Goal: Task Accomplishment & Management: Use online tool/utility

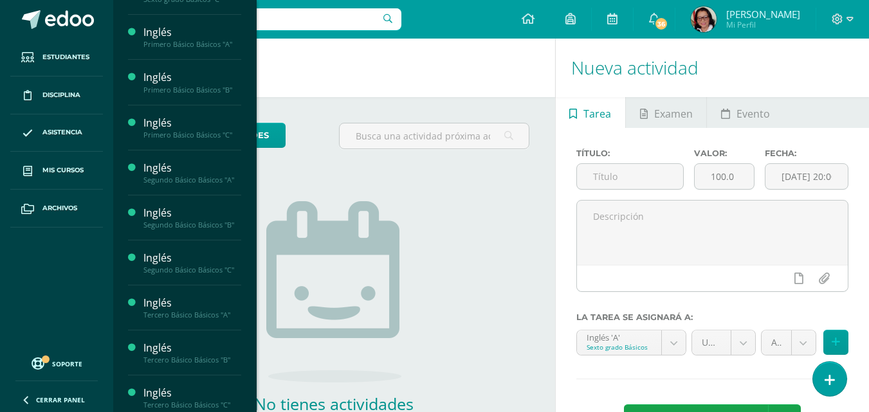
scroll to position [122, 0]
click at [155, 228] on div "Segundo Básico Básicos "B"" at bounding box center [192, 223] width 98 height 9
click at [187, 221] on div "Segundo Básico Básicos "B"" at bounding box center [192, 223] width 98 height 9
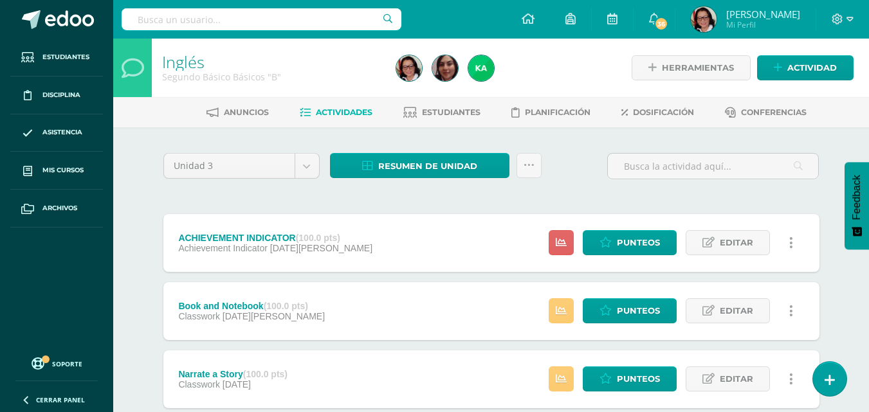
click at [466, 108] on span "Estudiantes" at bounding box center [451, 112] width 59 height 10
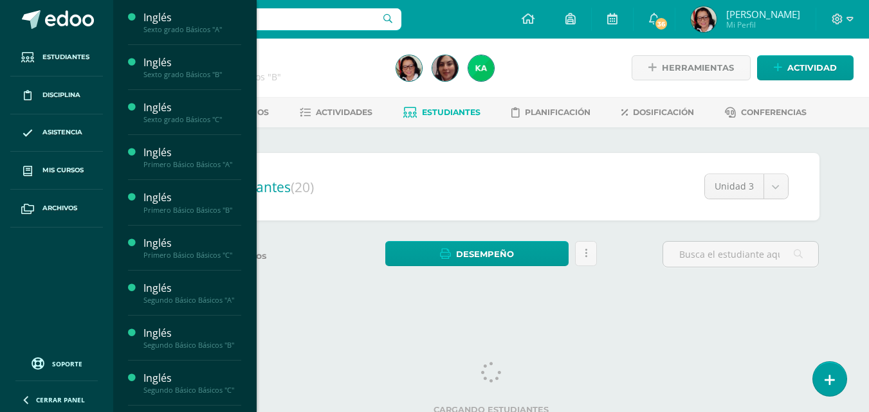
click at [153, 298] on div "Segundo Básico Básicos "A"" at bounding box center [192, 300] width 98 height 9
click at [188, 290] on div "Inglés" at bounding box center [192, 288] width 98 height 15
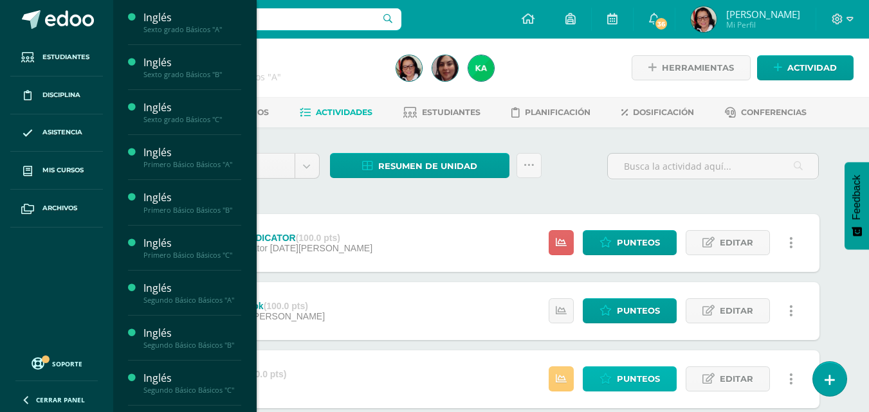
click at [641, 379] on span "Punteos" at bounding box center [638, 379] width 43 height 24
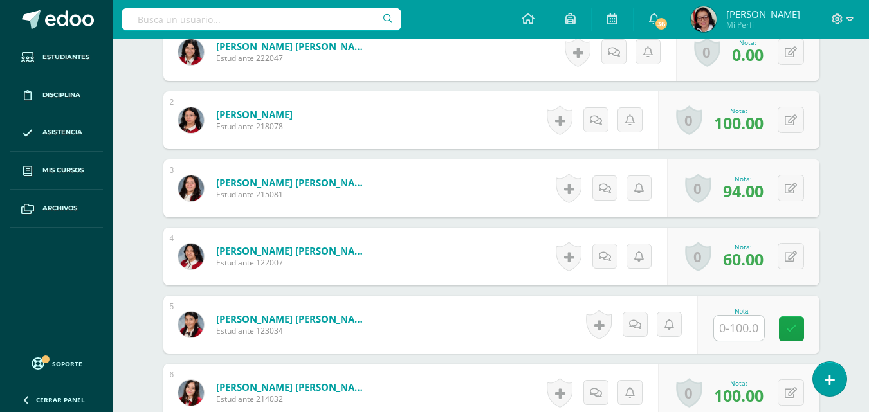
scroll to position [446, 0]
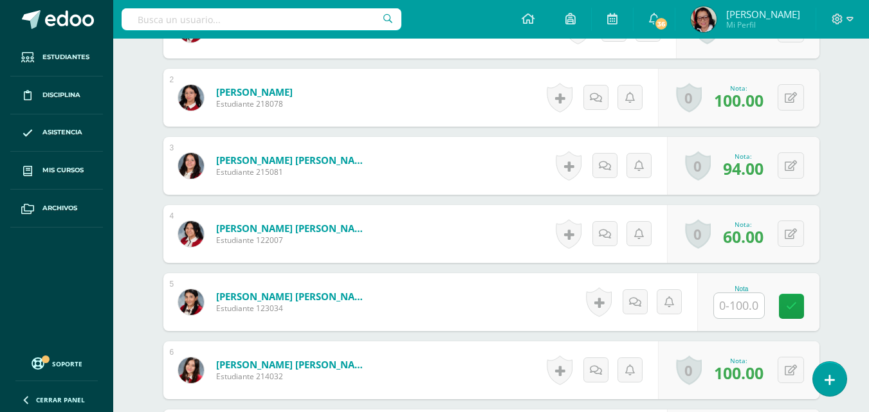
click at [754, 302] on input "text" at bounding box center [739, 305] width 50 height 25
type input "100"
click at [801, 301] on icon at bounding box center [800, 306] width 12 height 11
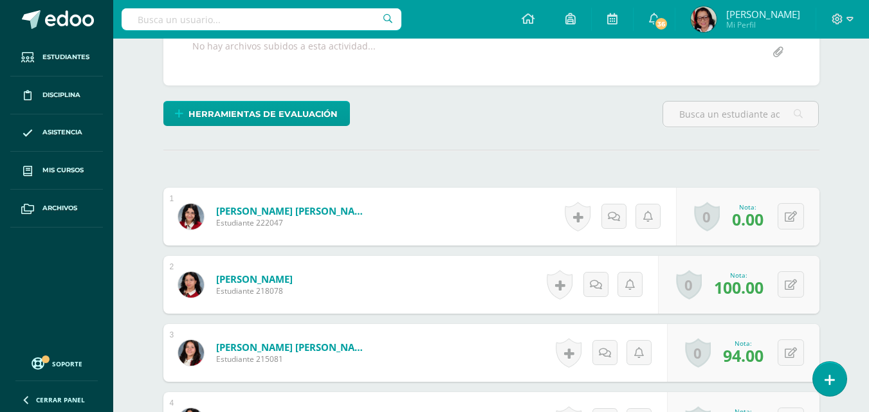
scroll to position [0, 0]
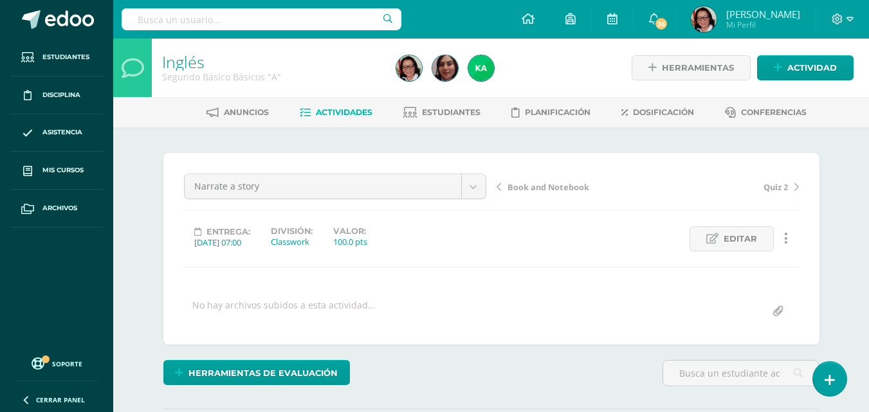
click at [327, 114] on span "Actividades" at bounding box center [344, 112] width 57 height 10
